Goal: Task Accomplishment & Management: Manage account settings

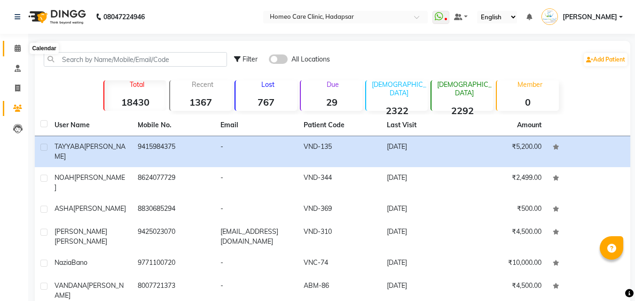
click at [15, 48] on icon at bounding box center [18, 48] width 6 height 7
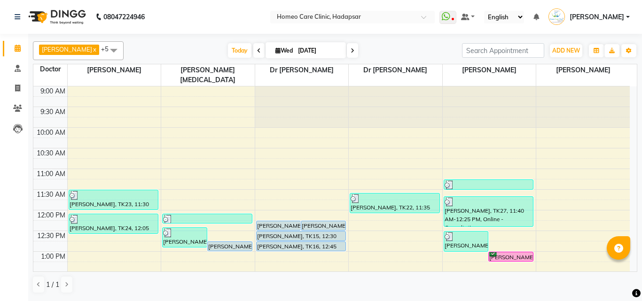
click at [502, 253] on div "[PERSON_NAME], TK30, 01:00 PM-01:15 PM, Online - Follow Up" at bounding box center [511, 257] width 44 height 9
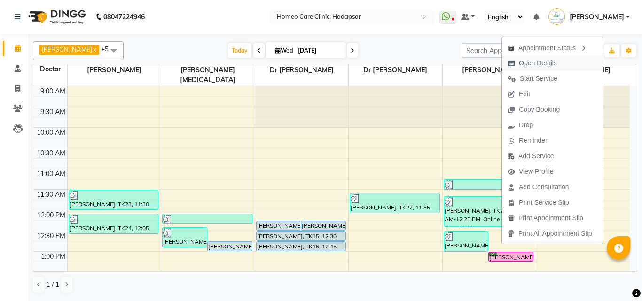
click at [545, 65] on span "Open Details" at bounding box center [538, 63] width 38 height 10
select select "6"
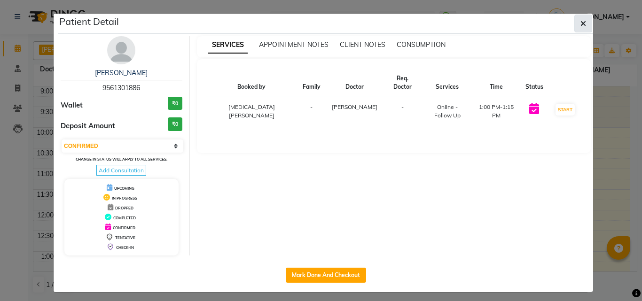
click at [582, 25] on icon "button" at bounding box center [584, 24] width 6 height 8
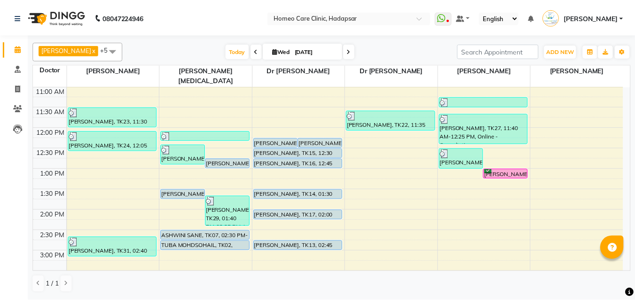
scroll to position [73, 0]
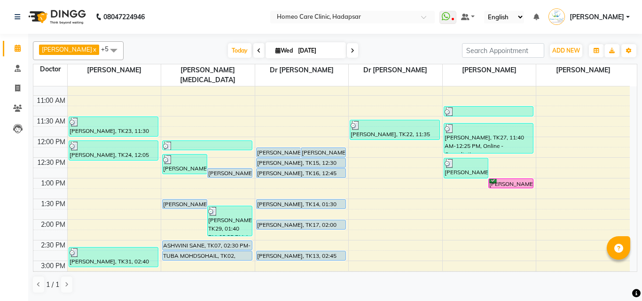
click at [505, 179] on div "[PERSON_NAME], TK30, 01:00 PM-01:15 PM, Online - Follow Up" at bounding box center [511, 183] width 44 height 9
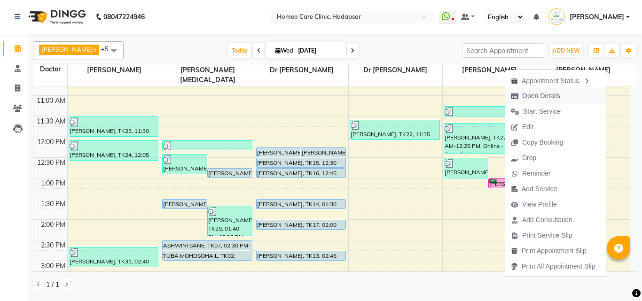
click at [543, 94] on span "Open Details" at bounding box center [541, 96] width 38 height 10
select select "6"
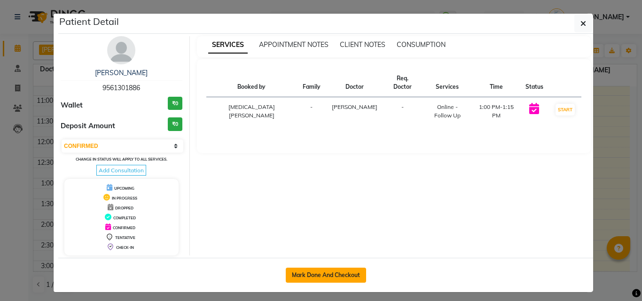
click at [349, 271] on button "Mark Done And Checkout" at bounding box center [326, 275] width 80 height 15
select select "service"
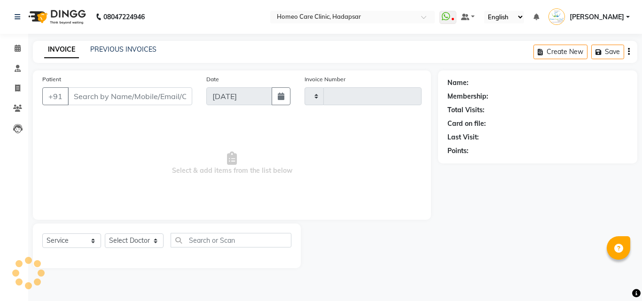
type input "2980"
select select "7485"
type input "9561301886"
select select "70882"
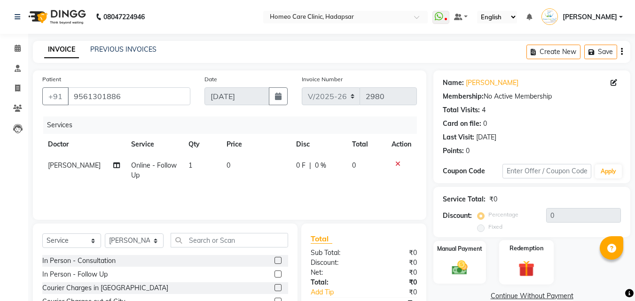
scroll to position [75, 0]
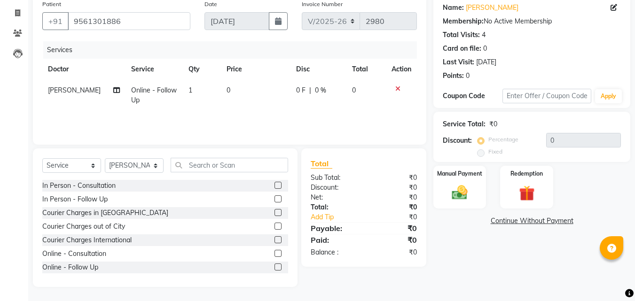
click at [552, 221] on link "Continue Without Payment" at bounding box center [531, 221] width 193 height 10
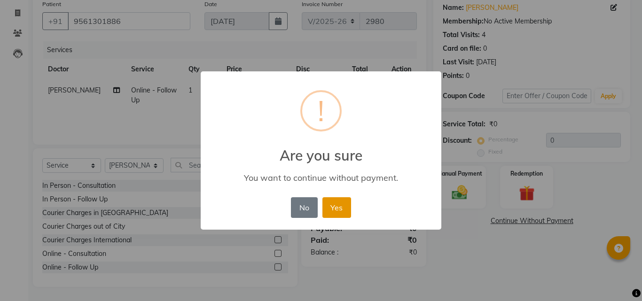
click at [344, 210] on button "Yes" at bounding box center [337, 207] width 29 height 21
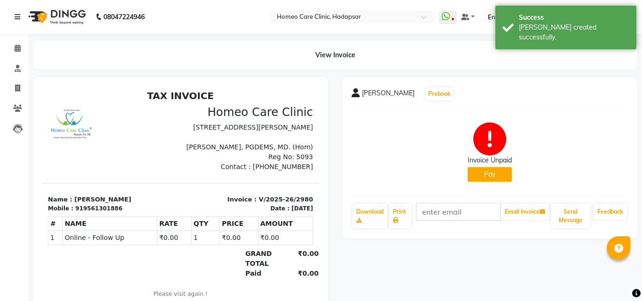
select select "7485"
select select "service"
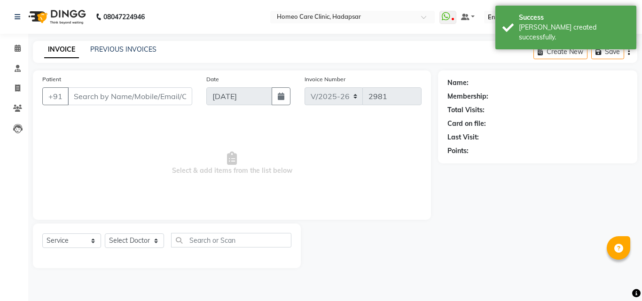
type input "9561301886"
select select "70882"
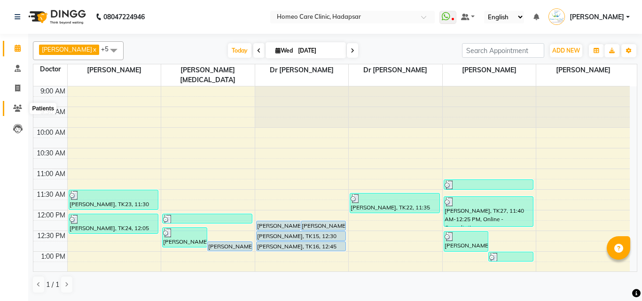
click at [20, 106] on icon at bounding box center [17, 108] width 9 height 7
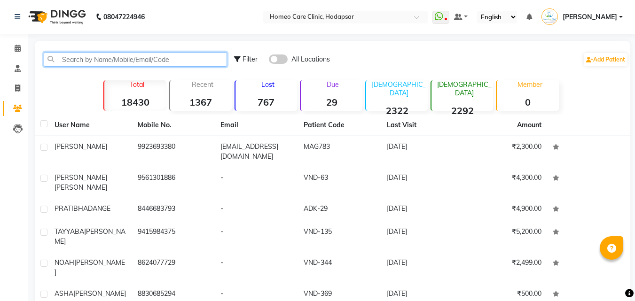
click at [99, 59] on input "text" at bounding box center [135, 59] width 183 height 15
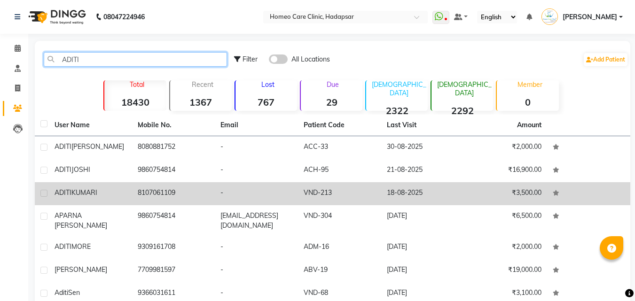
type input "ADITI"
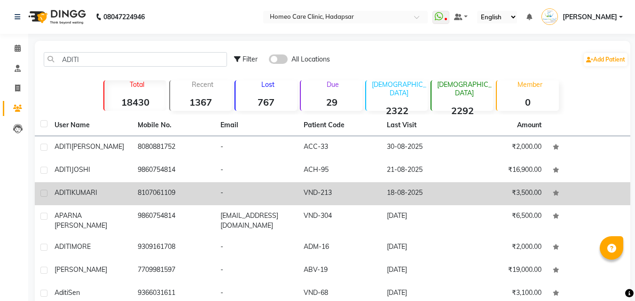
click at [78, 188] on td "[PERSON_NAME]" at bounding box center [90, 193] width 83 height 23
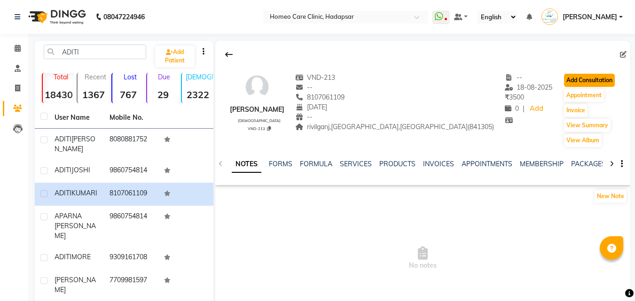
click at [569, 79] on button "Add Consultation" at bounding box center [589, 80] width 51 height 13
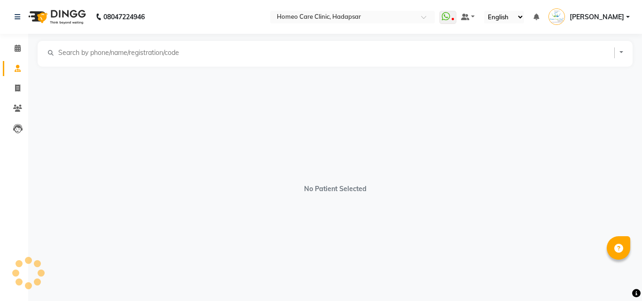
select select "[DEMOGRAPHIC_DATA]"
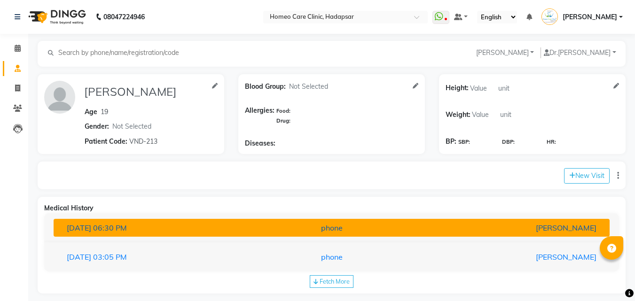
click at [413, 220] on button "[DATE] 06:30 PM phone [PERSON_NAME]" at bounding box center [332, 228] width 556 height 18
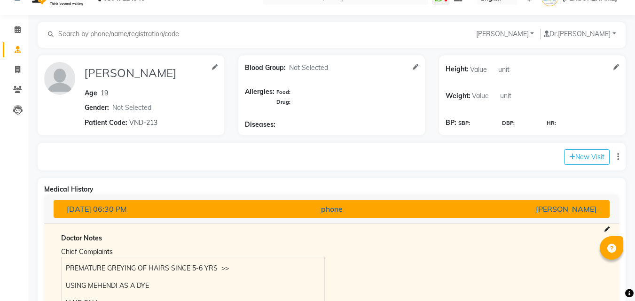
scroll to position [188, 0]
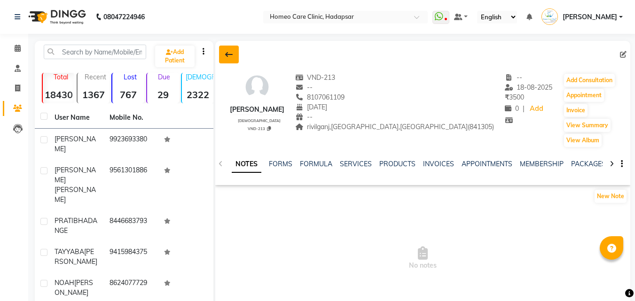
click at [229, 50] on button at bounding box center [229, 55] width 20 height 18
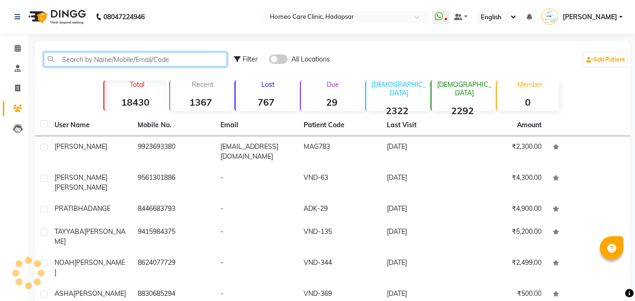
click at [191, 56] on input "text" at bounding box center [135, 59] width 183 height 15
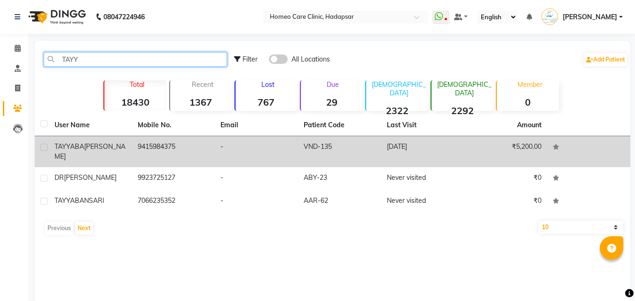
type input "TAYY"
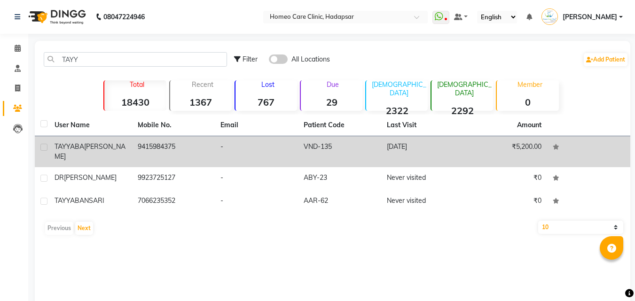
click at [176, 143] on td "9415984375" at bounding box center [173, 151] width 83 height 31
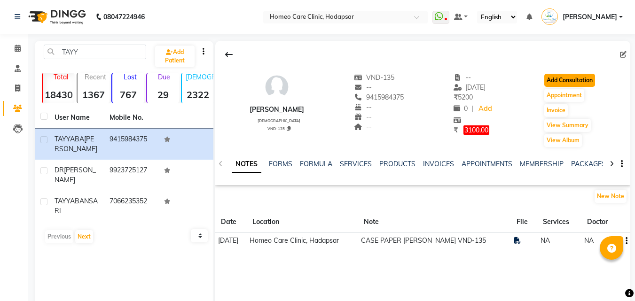
click at [582, 80] on button "Add Consultation" at bounding box center [570, 80] width 51 height 13
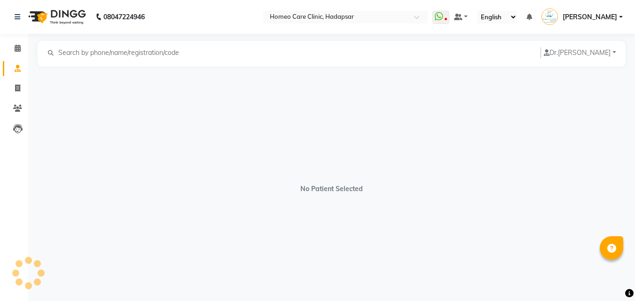
select select "[DEMOGRAPHIC_DATA]"
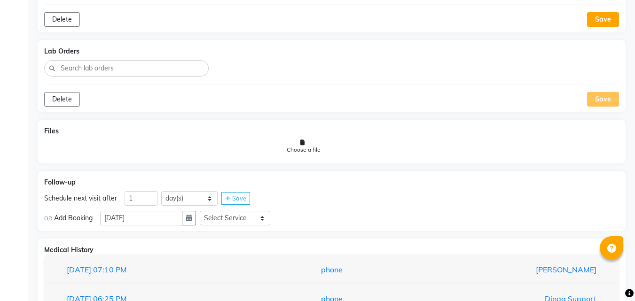
scroll to position [835, 0]
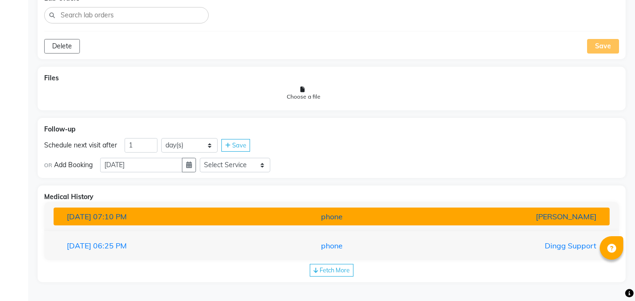
click at [429, 214] on div "[PERSON_NAME]" at bounding box center [513, 216] width 182 height 11
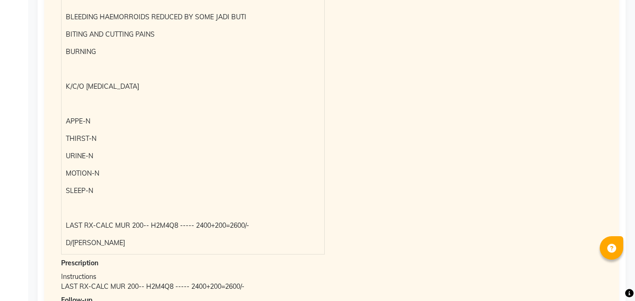
scroll to position [1252, 0]
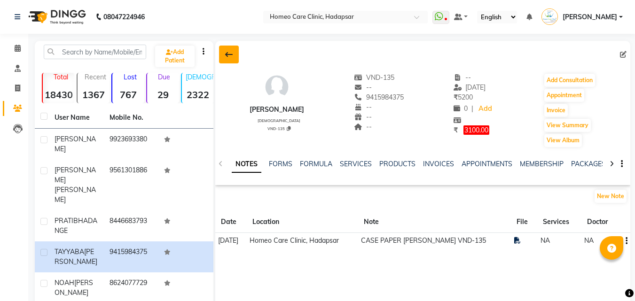
click at [226, 54] on icon at bounding box center [229, 55] width 8 height 8
